Goal: Transaction & Acquisition: Purchase product/service

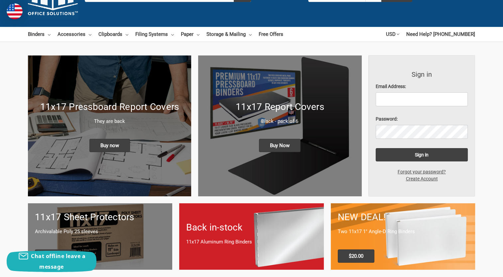
scroll to position [33, 0]
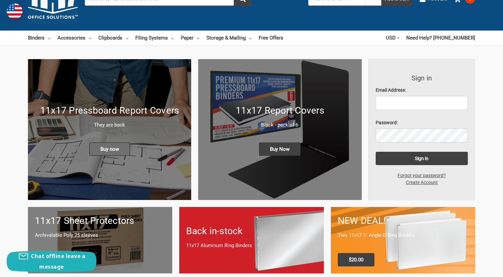
click at [113, 151] on span "Buy now" at bounding box center [109, 149] width 41 height 13
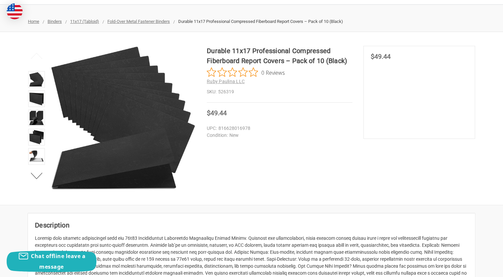
scroll to position [66, 0]
